Goal: Complete application form

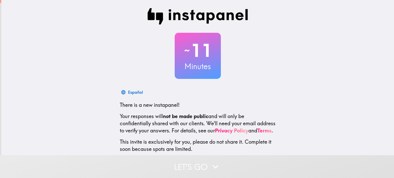
scroll to position [35, 0]
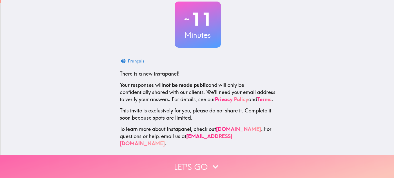
click at [195, 163] on button "Let's go" at bounding box center [197, 166] width 394 height 23
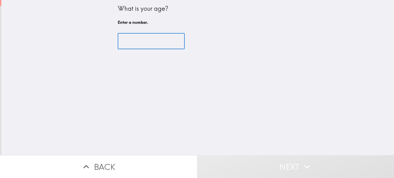
click at [149, 44] on input "number" at bounding box center [151, 41] width 67 height 16
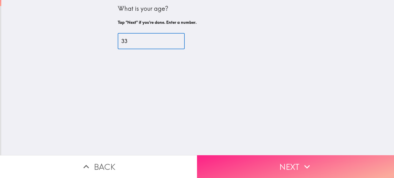
type input "33"
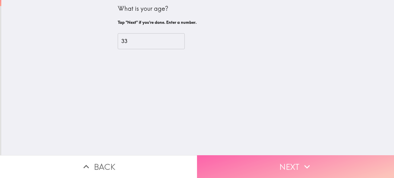
click at [293, 165] on button "Next" at bounding box center [295, 166] width 197 height 23
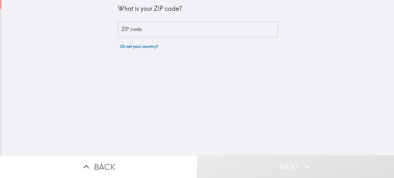
click at [154, 22] on input "ZIP code" at bounding box center [198, 30] width 160 height 16
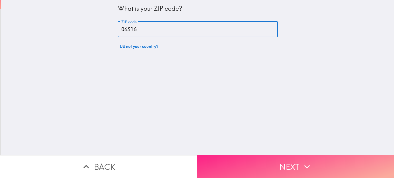
type input "06516"
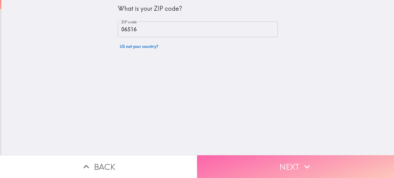
click at [275, 164] on button "Next" at bounding box center [295, 166] width 197 height 23
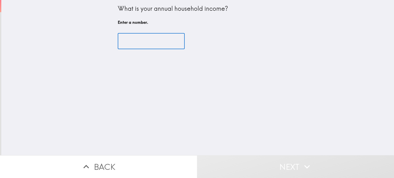
click at [150, 43] on input "number" at bounding box center [151, 41] width 67 height 16
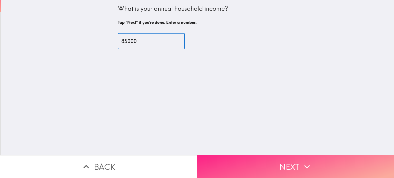
type input "85000"
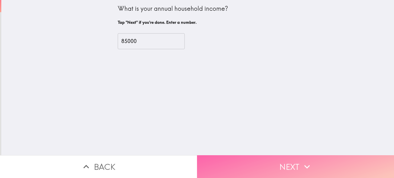
click at [282, 158] on button "Next" at bounding box center [295, 166] width 197 height 23
